Goal: Task Accomplishment & Management: Manage account settings

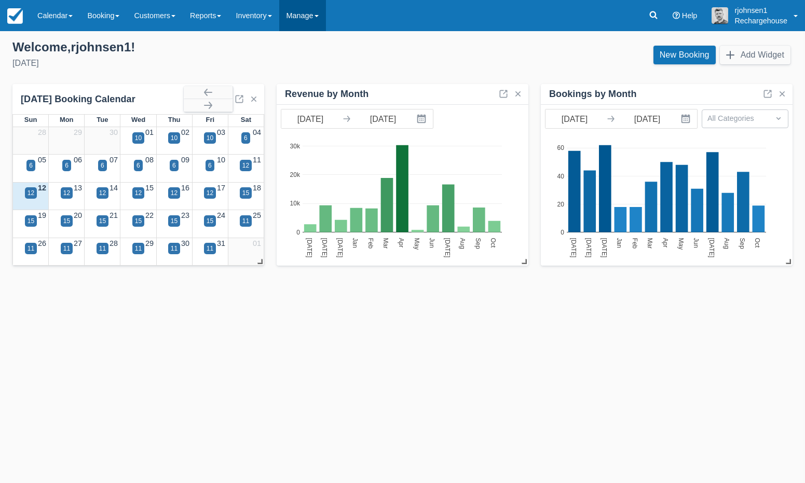
click at [314, 17] on link "Manage" at bounding box center [302, 15] width 47 height 31
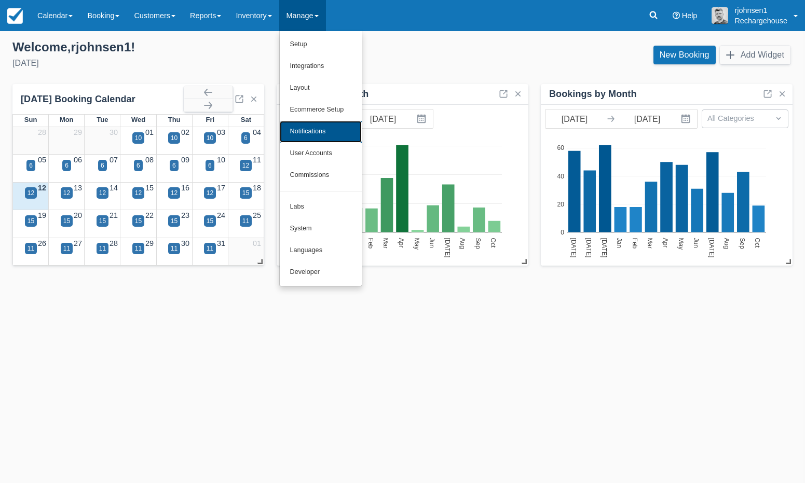
click at [345, 131] on link "Notifications" at bounding box center [321, 132] width 82 height 22
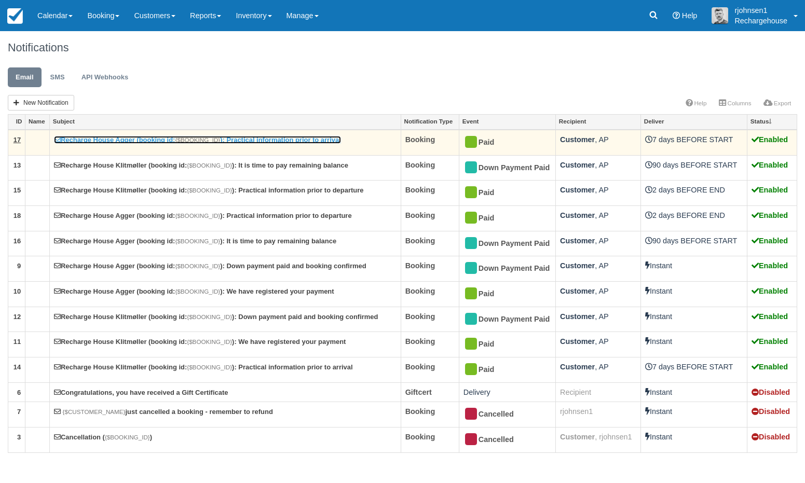
click at [293, 141] on link "Recharge House Agger (booking id: {$BOOKING_ID} ): Practical information prior …" at bounding box center [197, 140] width 287 height 8
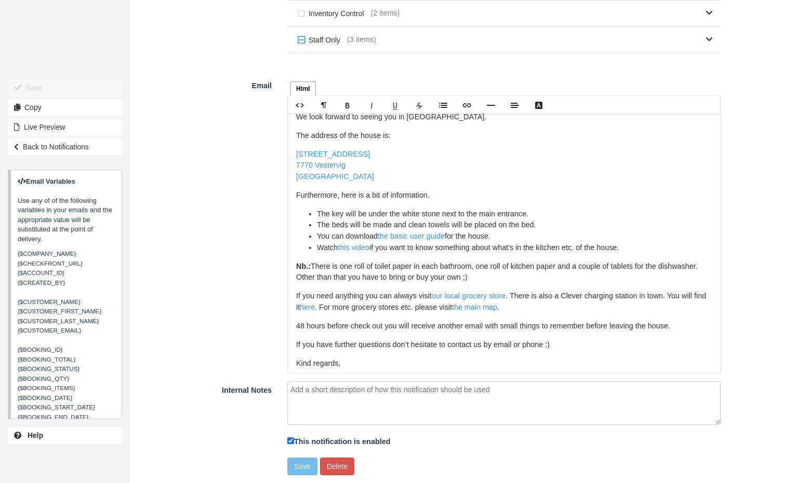
scroll to position [30, 0]
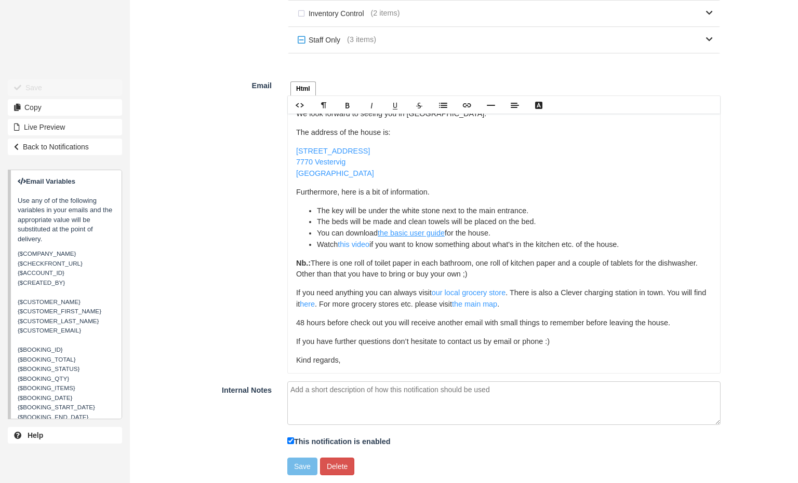
click at [400, 236] on link "the basic user guide" at bounding box center [411, 233] width 67 height 8
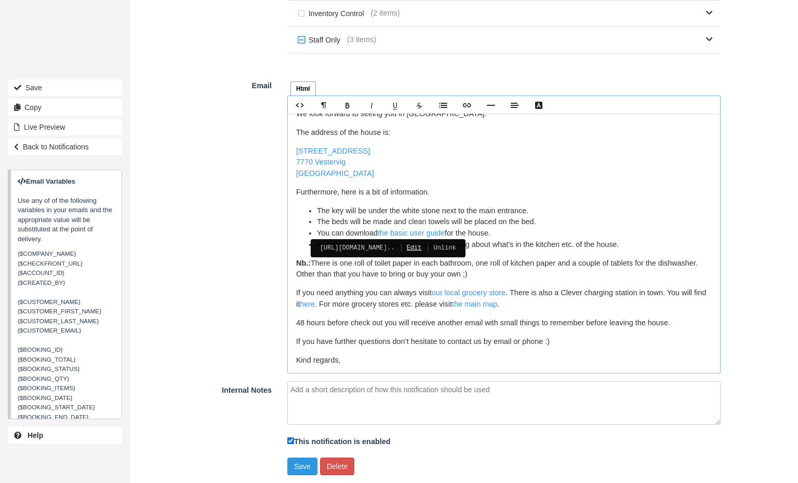
click at [422, 245] on link "Edit" at bounding box center [408, 248] width 27 height 11
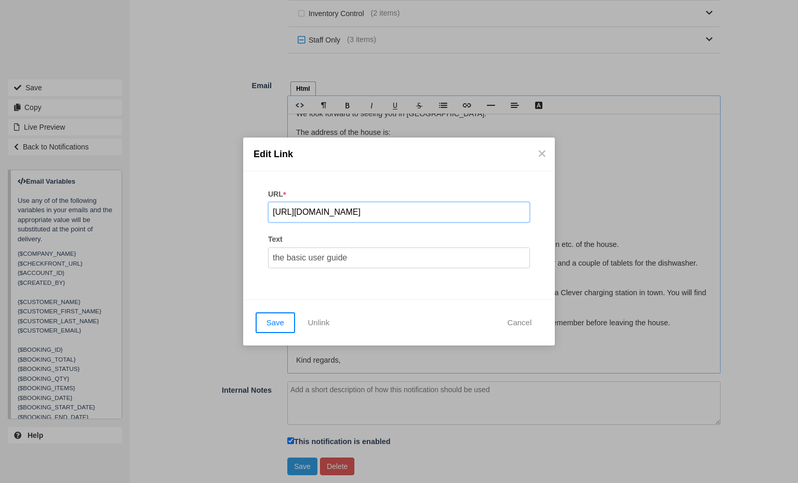
click at [411, 213] on input "https://drive.google.com/file/d/1H_IzNSjPBqygu1qNYxj_HcQ09cAF-hfs/view?usp=shar…" at bounding box center [399, 212] width 262 height 21
paste input "https://drive.google.com/file/d/1QHTO8LZjD8cWgAJsLzqQPWyzKdBTI8HZ/view?usp=shar…"
type input "https://drive.google.com/file/d/1QHTO8LZjD8cWgAJsLzqQPWyzKdBTI8HZ/view?usp=shar…"
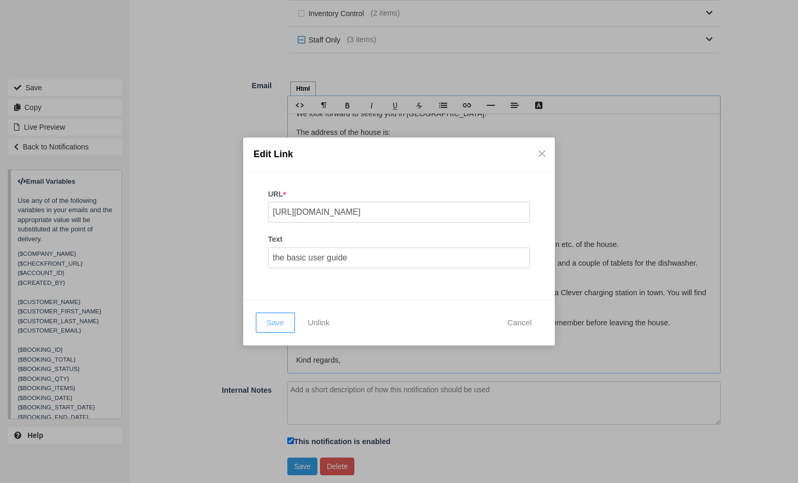
click at [279, 324] on button "Save" at bounding box center [274, 323] width 39 height 21
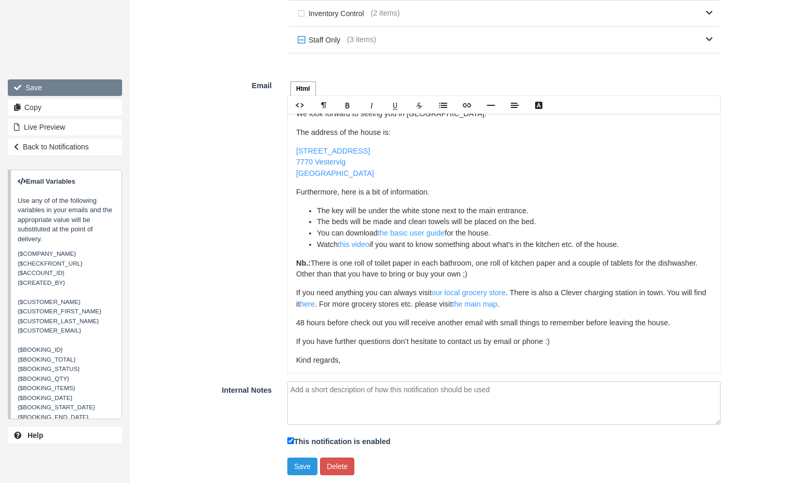
click at [93, 85] on button "Save" at bounding box center [65, 87] width 114 height 17
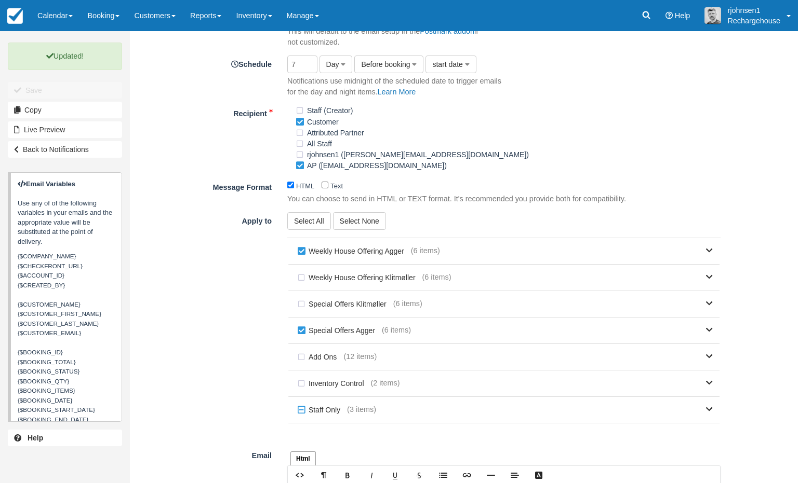
scroll to position [234, 0]
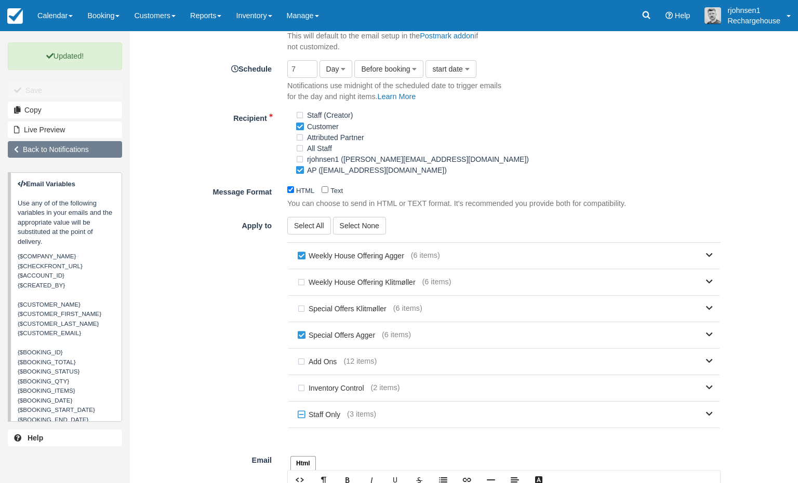
click at [75, 153] on link "Back to Notifications" at bounding box center [65, 149] width 114 height 17
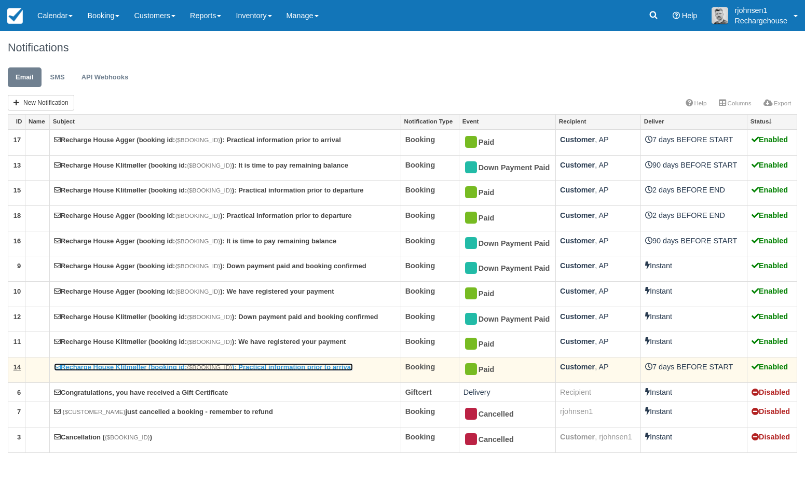
click at [168, 369] on link "Recharge House Klitmøller (booking id: {$BOOKING_ID} ): Practical information p…" at bounding box center [203, 367] width 299 height 8
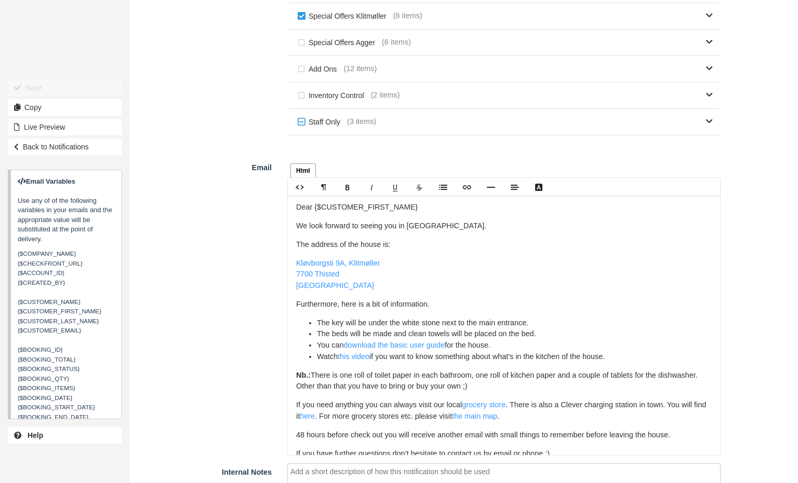
scroll to position [609, 0]
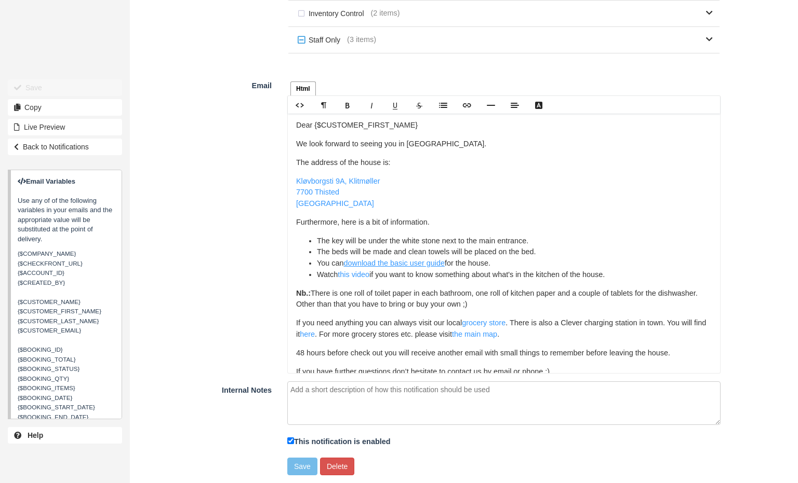
click at [400, 264] on link "download the basic user guide" at bounding box center [393, 263] width 101 height 8
click at [405, 280] on link "Edit" at bounding box center [391, 278] width 27 height 11
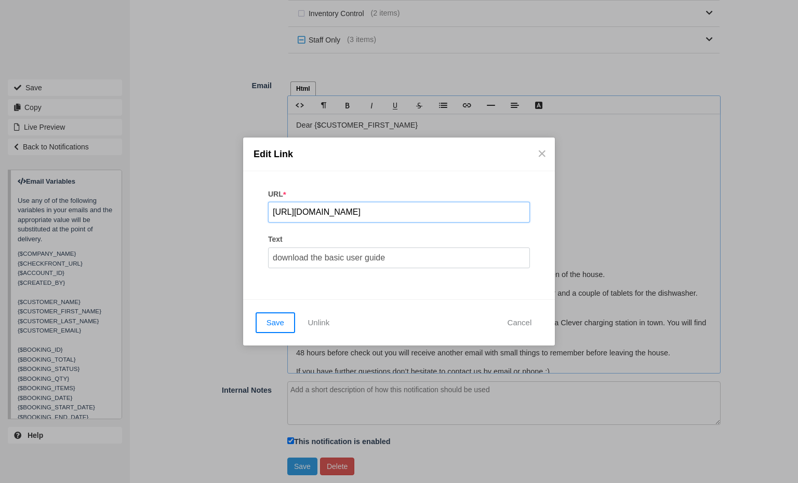
click at [448, 213] on input "https://drive.google.com/file/d/1PkkB3QQzU7NTKlsv2XUX0Vml_uF-PFDa/view?usp=shar…" at bounding box center [399, 212] width 262 height 21
paste input "https://drive.google.com/file/d/1AWi7Z054PLpqB5bYtCgzLtRcVWbUs6B0/view?usp=shar…"
type input "https://drive.google.com/file/d/1AWi7Z054PLpqB5bYtCgzLtRcVWbUs6B0/view?usp=shar…"
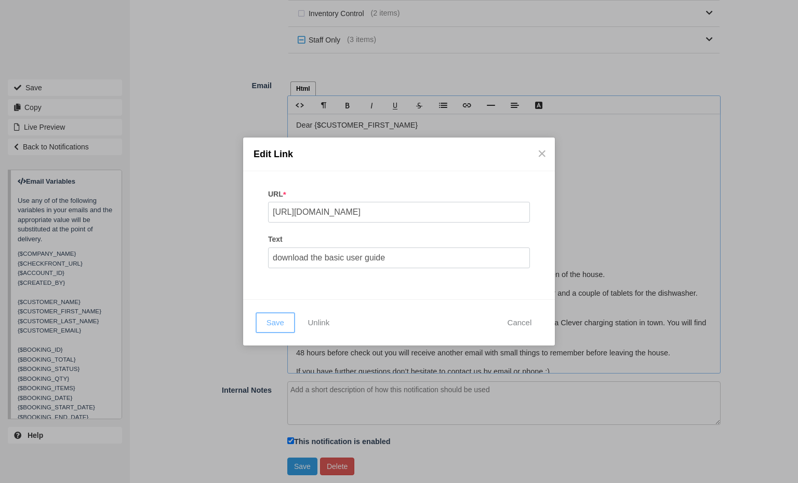
click at [278, 323] on button "Save" at bounding box center [274, 323] width 39 height 21
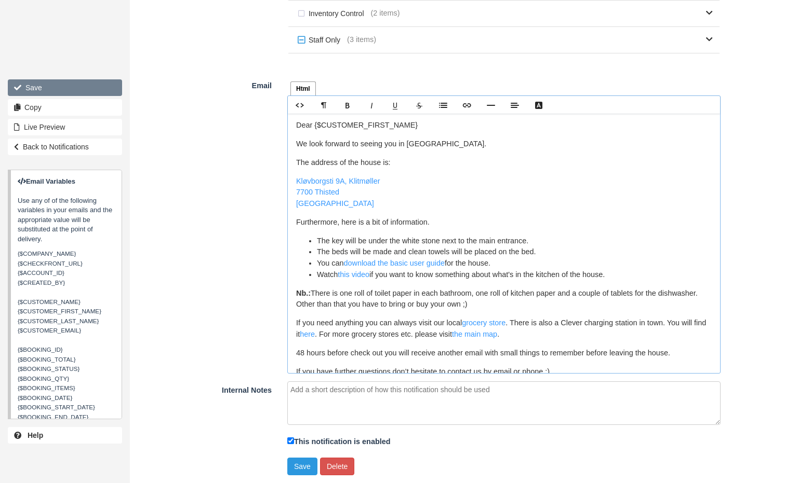
click at [42, 94] on button "Save" at bounding box center [65, 87] width 114 height 17
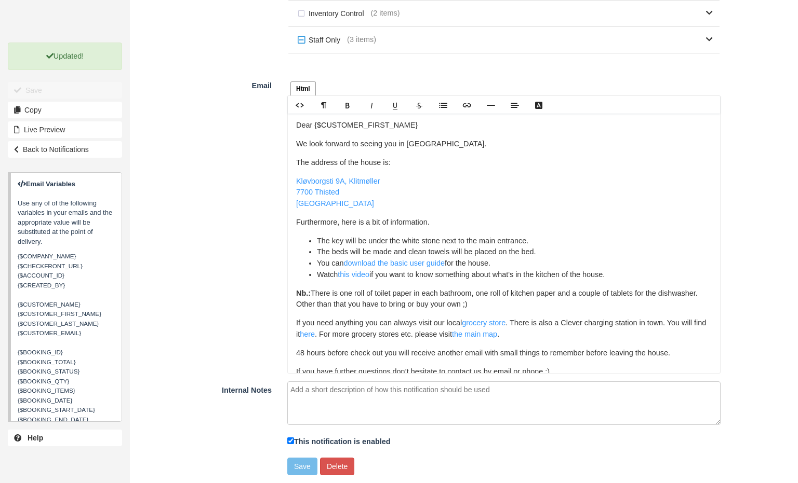
click at [214, 207] on div "Email Html Text Rich text editor Dear {$CUSTOMER_FIRST_NAME} We look forward to…" at bounding box center [429, 225] width 598 height 297
click at [62, 148] on link "Back to Notifications" at bounding box center [65, 149] width 114 height 17
